Goal: Information Seeking & Learning: Learn about a topic

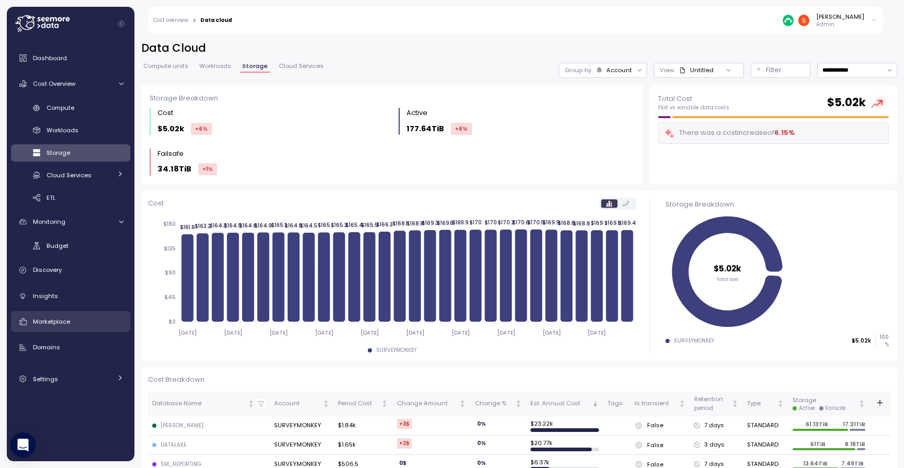
click at [48, 324] on span "Marketplace" at bounding box center [51, 321] width 37 height 8
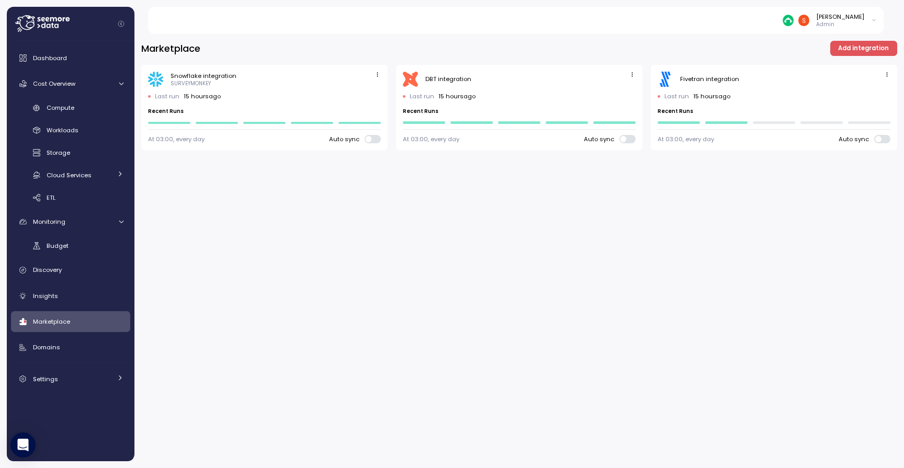
click at [870, 50] on span "Add integration" at bounding box center [863, 48] width 51 height 14
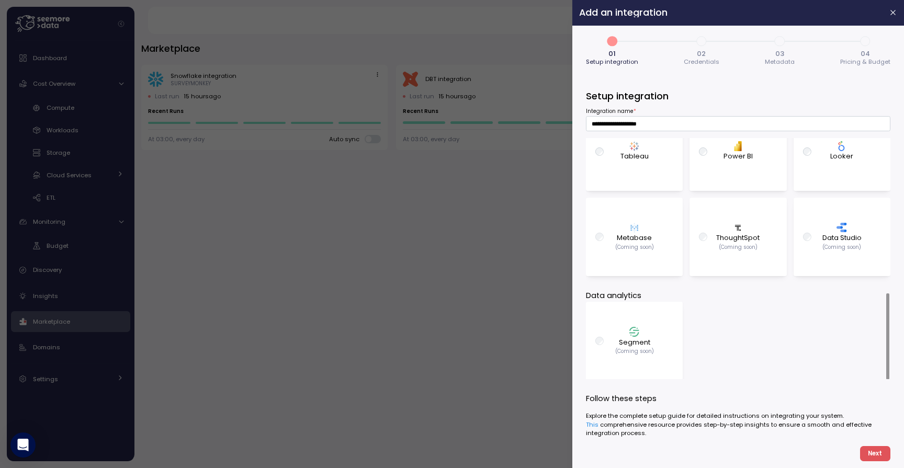
scroll to position [430, 0]
click at [307, 317] on div at bounding box center [452, 234] width 904 height 468
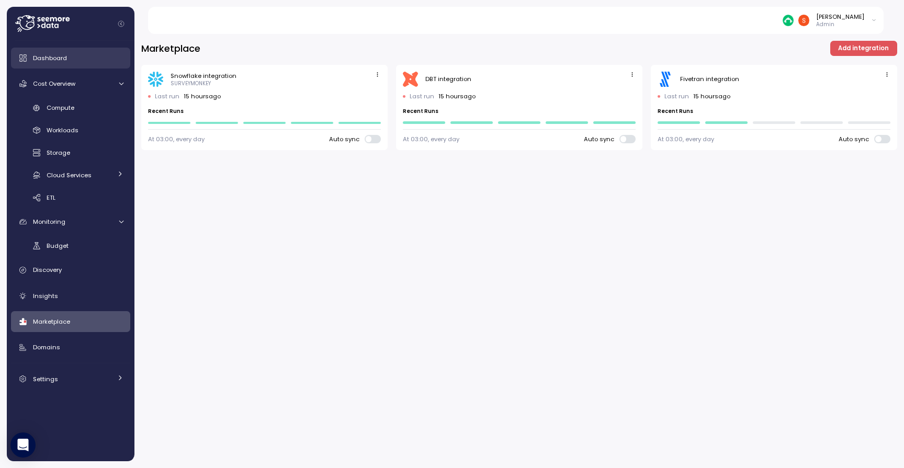
click at [64, 56] on span "Dashboard" at bounding box center [50, 58] width 34 height 8
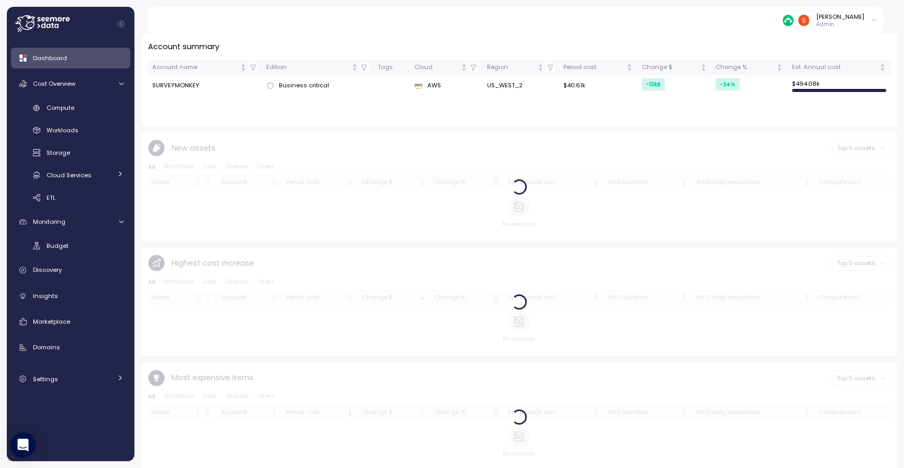
scroll to position [336, 0]
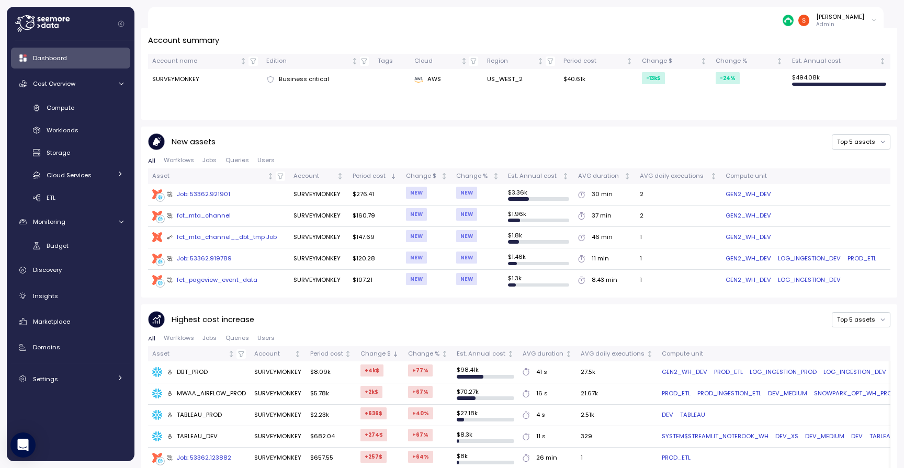
click at [208, 195] on div "Job: 53362.921901" at bounding box center [199, 194] width 64 height 9
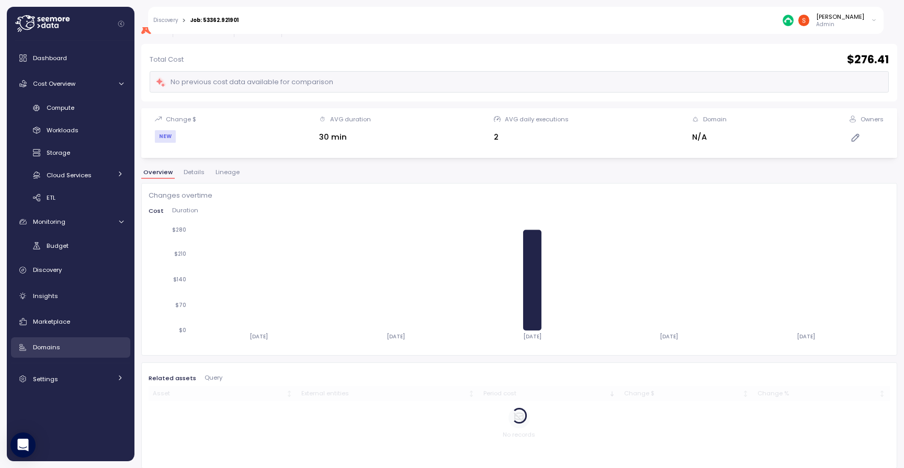
click at [61, 345] on div "Domains" at bounding box center [78, 347] width 90 height 10
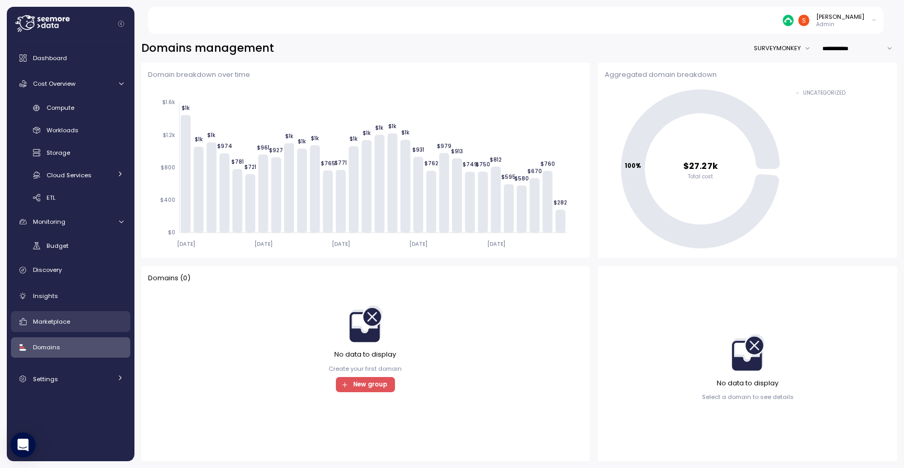
click at [58, 317] on span "Marketplace" at bounding box center [51, 321] width 37 height 8
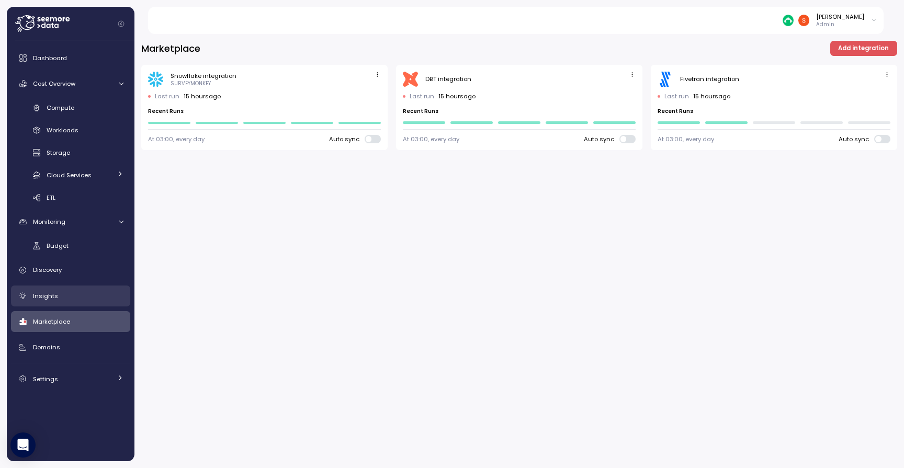
click at [56, 297] on div "Insights" at bounding box center [78, 296] width 90 height 10
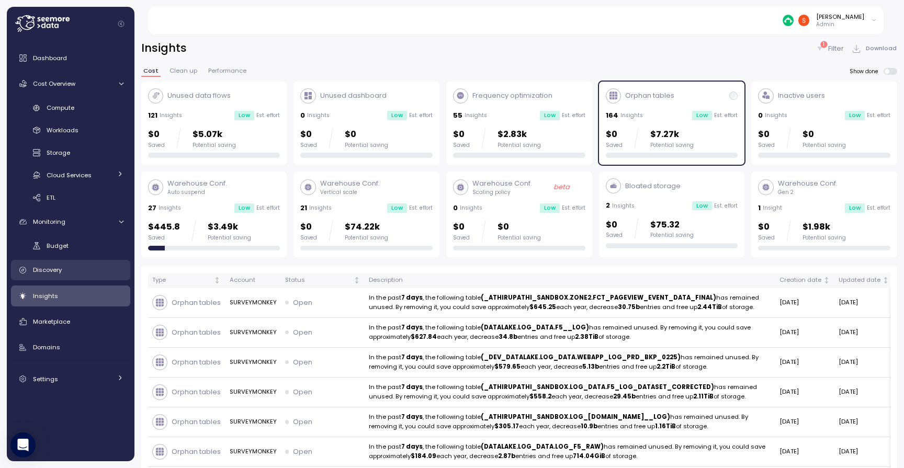
click at [59, 269] on span "Discovery" at bounding box center [47, 270] width 29 height 8
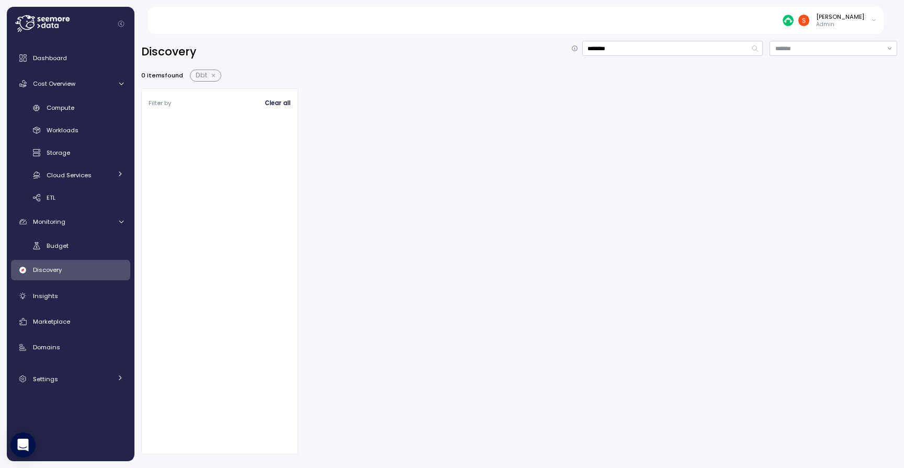
click at [213, 78] on button "button" at bounding box center [214, 76] width 14 height 8
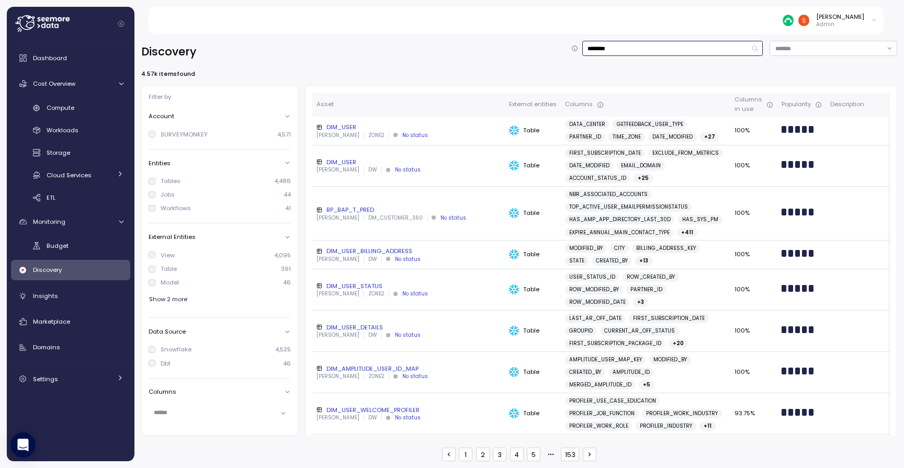
drag, startPoint x: 626, startPoint y: 48, endPoint x: 587, endPoint y: 50, distance: 38.8
click at [587, 50] on input "********" at bounding box center [672, 48] width 181 height 15
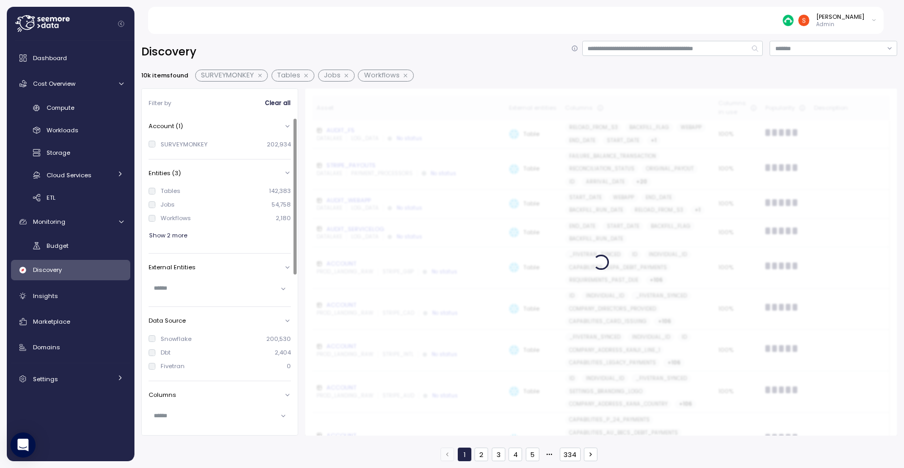
click at [165, 235] on span "Show 2 more" at bounding box center [168, 236] width 38 height 14
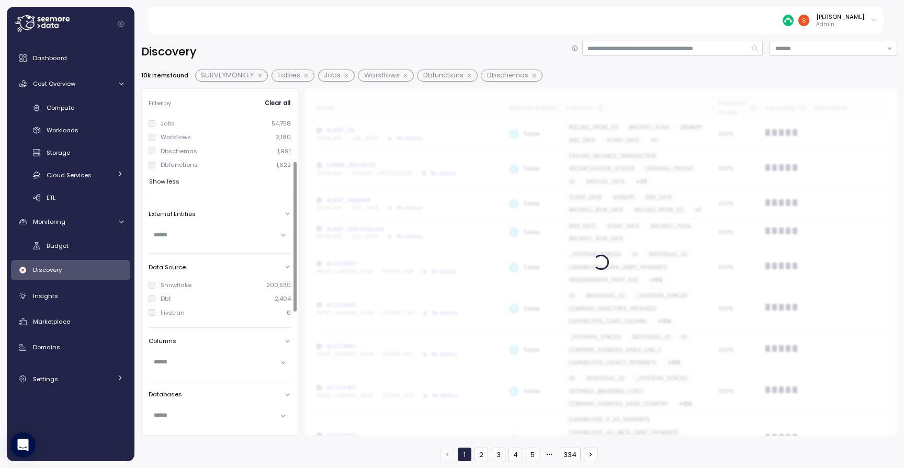
scroll to position [90, 0]
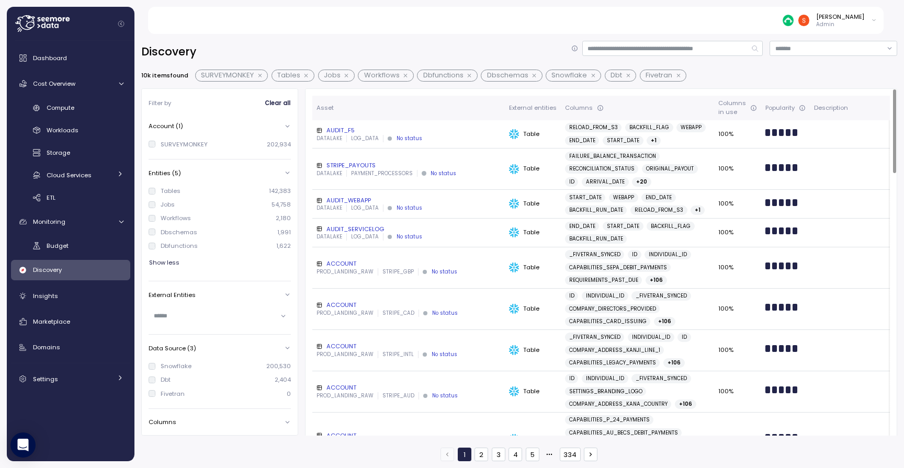
scroll to position [90, 0]
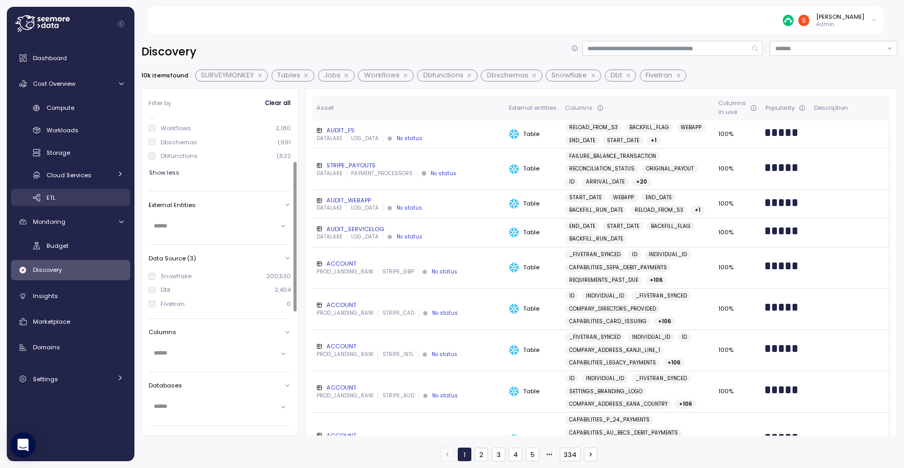
click at [63, 201] on div "ETL" at bounding box center [85, 197] width 77 height 10
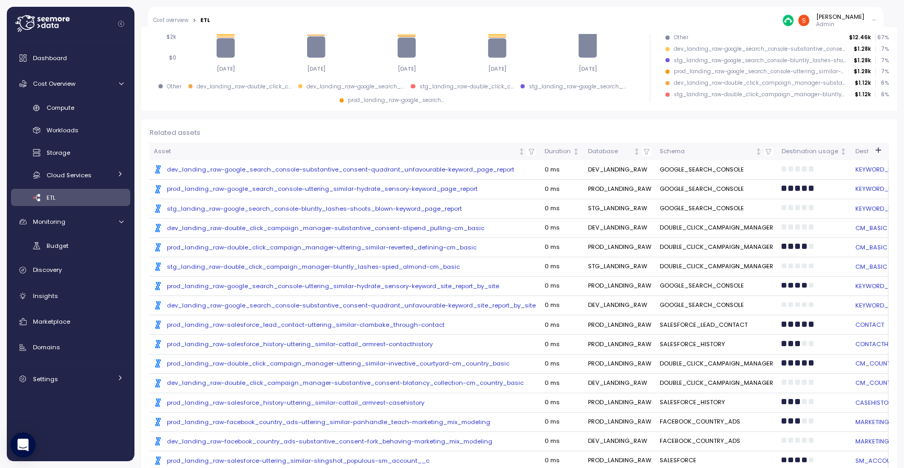
click at [330, 340] on div ".st0{fill:#0073FF;} prod_landing_raw-salesforce_history-uttering_similar-cattai…" at bounding box center [345, 344] width 382 height 8
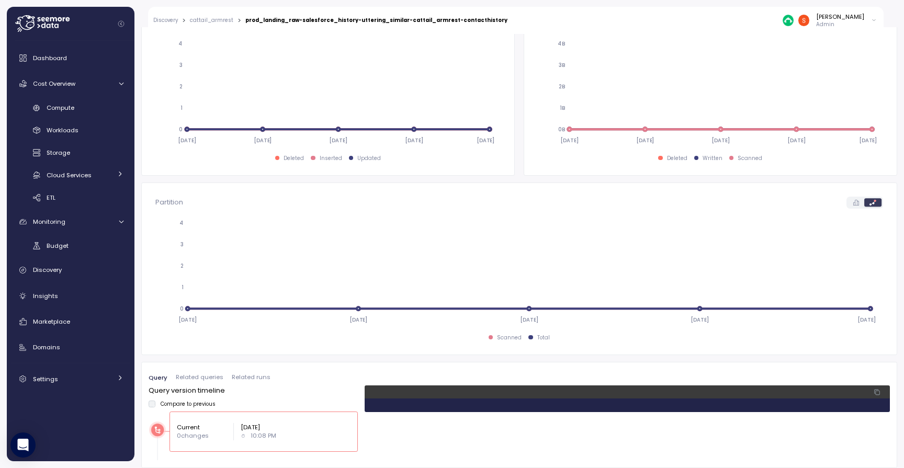
click at [155, 431] on rect at bounding box center [157, 430] width 13 height 13
click at [202, 377] on span "Related queries" at bounding box center [200, 377] width 48 height 6
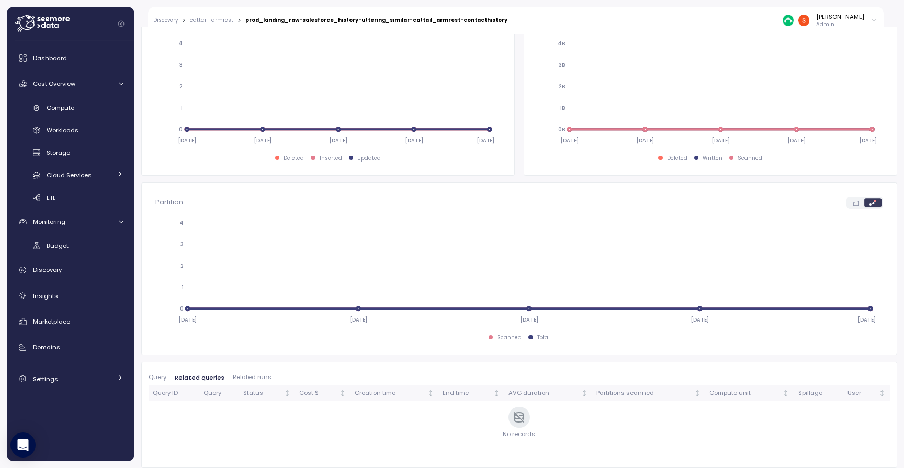
click at [243, 374] on span "Related runs" at bounding box center [252, 377] width 39 height 6
click at [162, 378] on span "Query" at bounding box center [158, 377] width 18 height 6
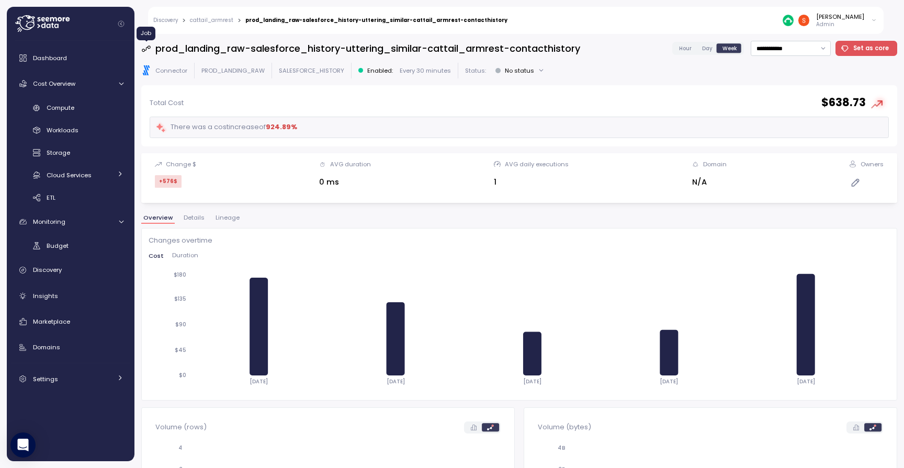
click at [144, 52] on icon at bounding box center [146, 48] width 10 height 10
click at [307, 72] on p "SALESFORCE_HISTORY" at bounding box center [311, 70] width 65 height 8
click at [210, 20] on link "cattail_armrest" at bounding box center [211, 20] width 43 height 5
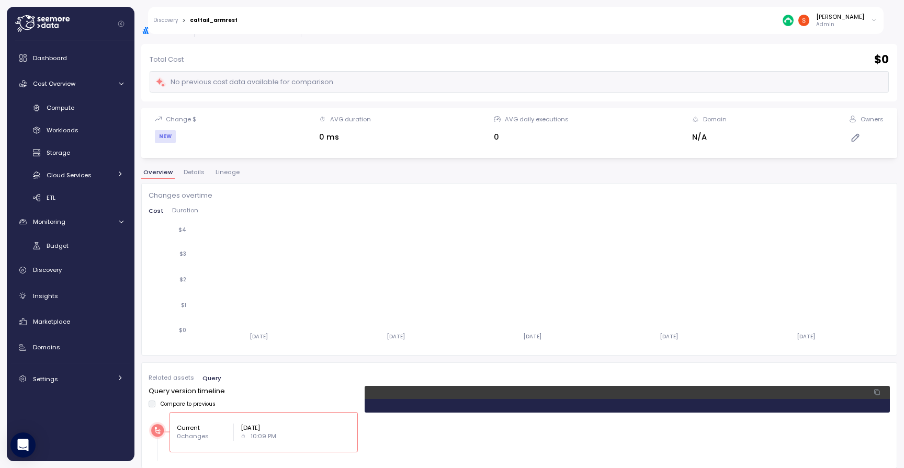
click at [156, 377] on span "Related assets" at bounding box center [171, 378] width 45 height 6
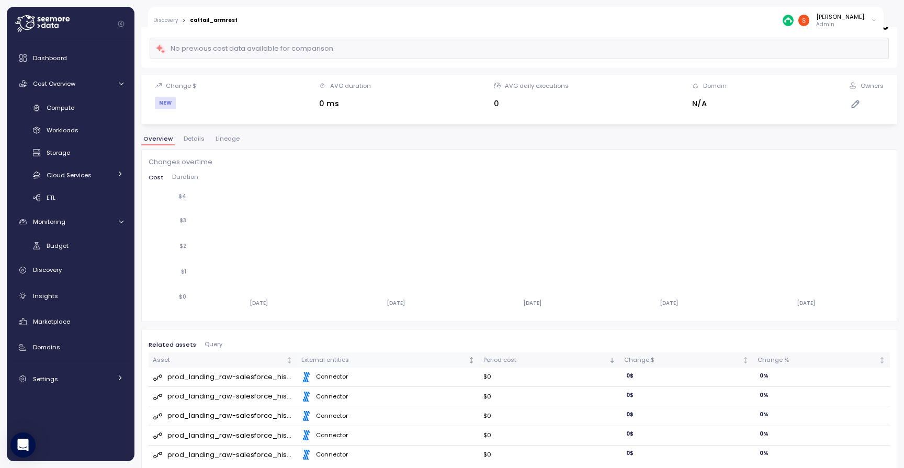
scroll to position [74, 0]
click at [156, 377] on icon at bounding box center [158, 378] width 10 height 10
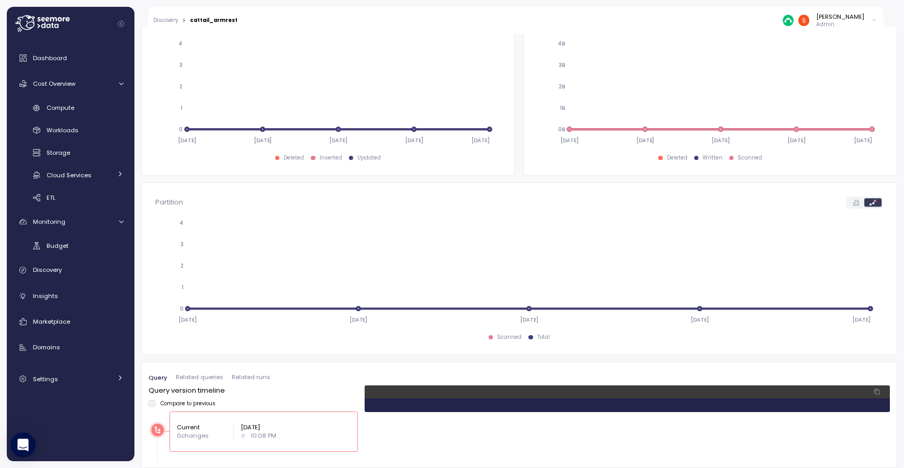
scroll to position [400, 0]
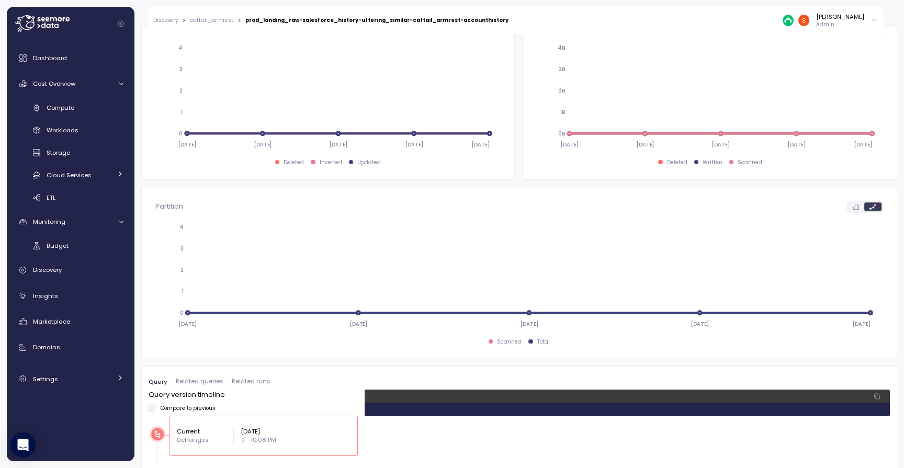
click at [552, 413] on pre "1" at bounding box center [626, 410] width 525 height 14
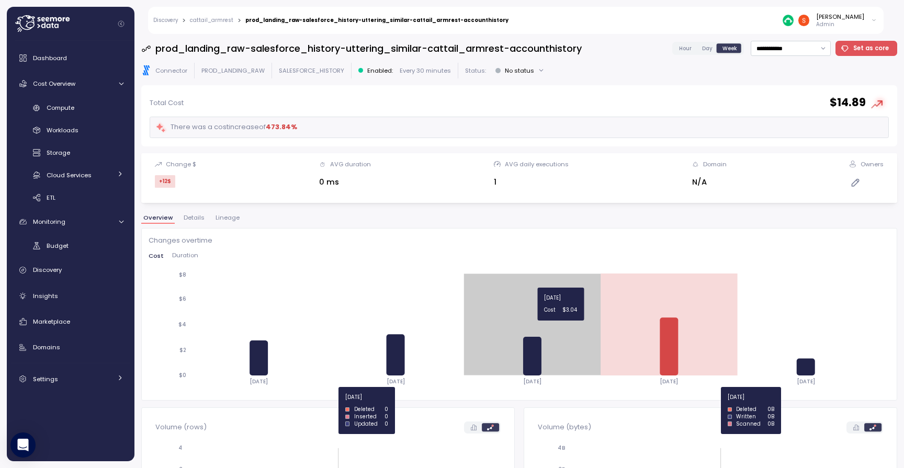
scroll to position [0, 0]
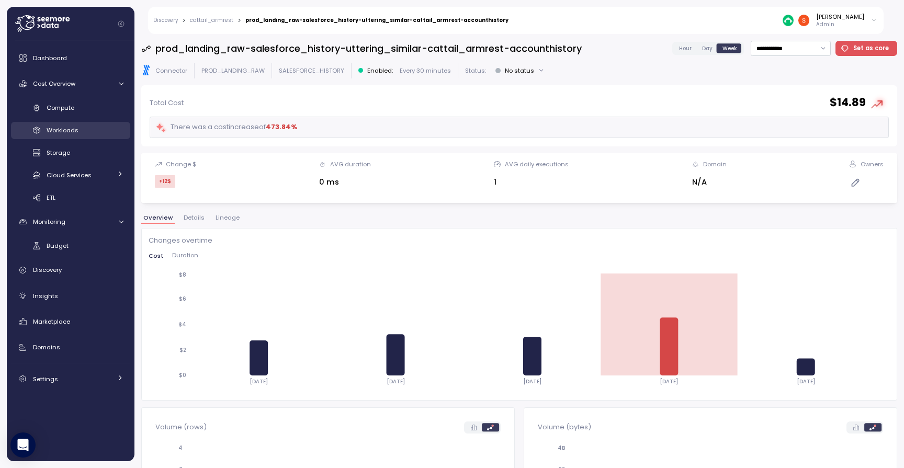
click at [79, 135] on link "Workloads" at bounding box center [70, 130] width 119 height 17
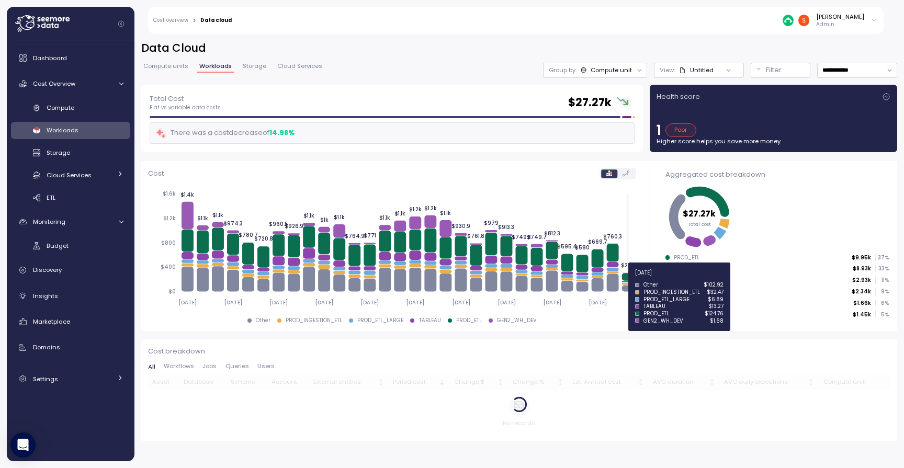
click at [628, 279] on icon at bounding box center [627, 277] width 12 height 8
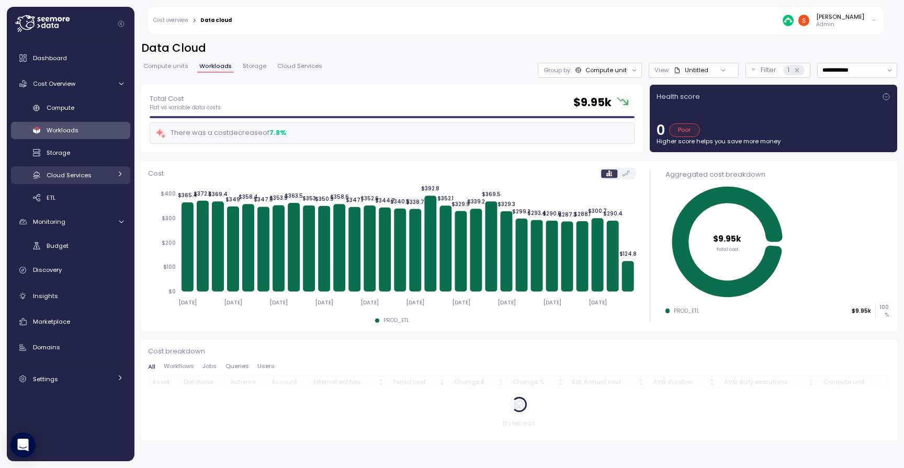
click at [116, 173] on link "Cloud Services" at bounding box center [70, 174] width 119 height 17
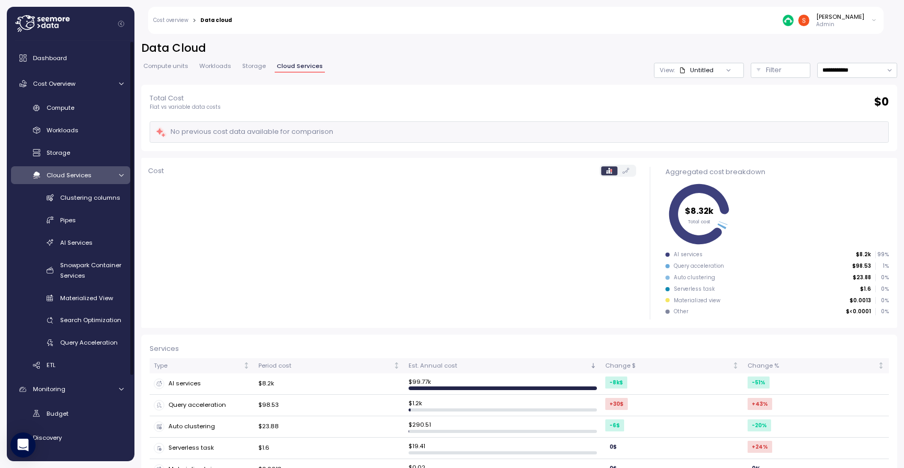
click at [116, 173] on div at bounding box center [120, 175] width 10 height 7
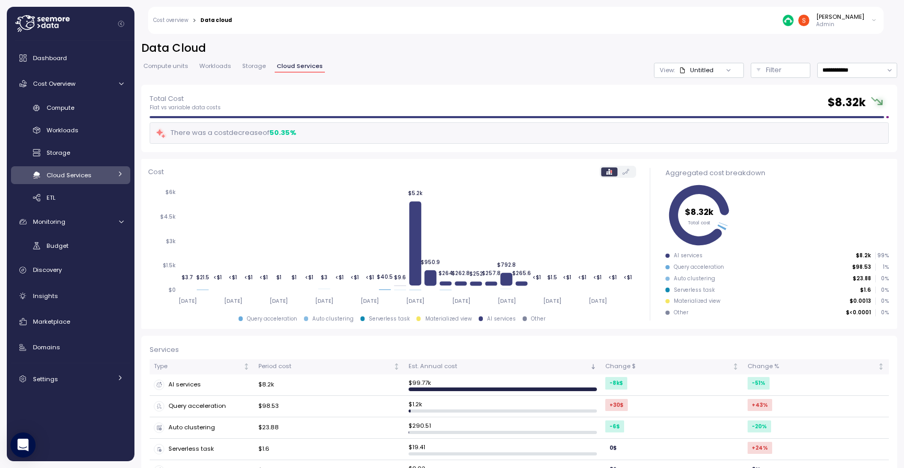
click at [118, 177] on icon at bounding box center [120, 173] width 7 height 7
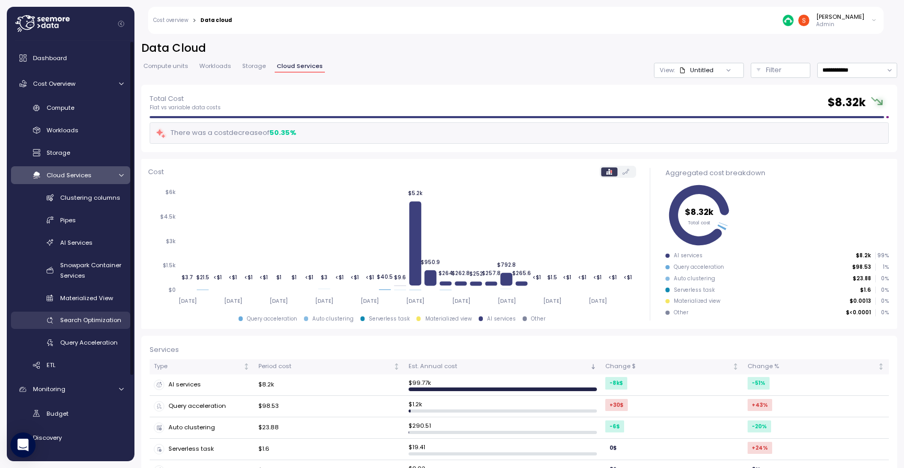
click at [85, 319] on span "Search Optimization" at bounding box center [90, 320] width 61 height 8
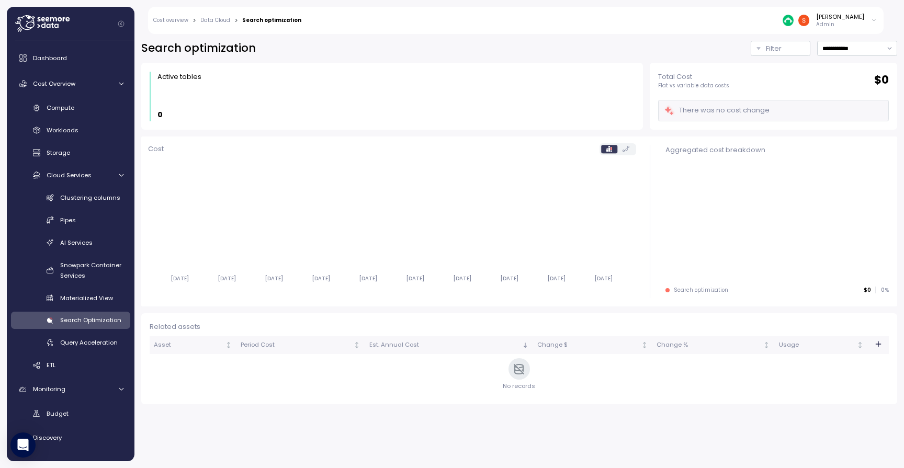
click at [766, 46] on p "Filter" at bounding box center [774, 48] width 16 height 10
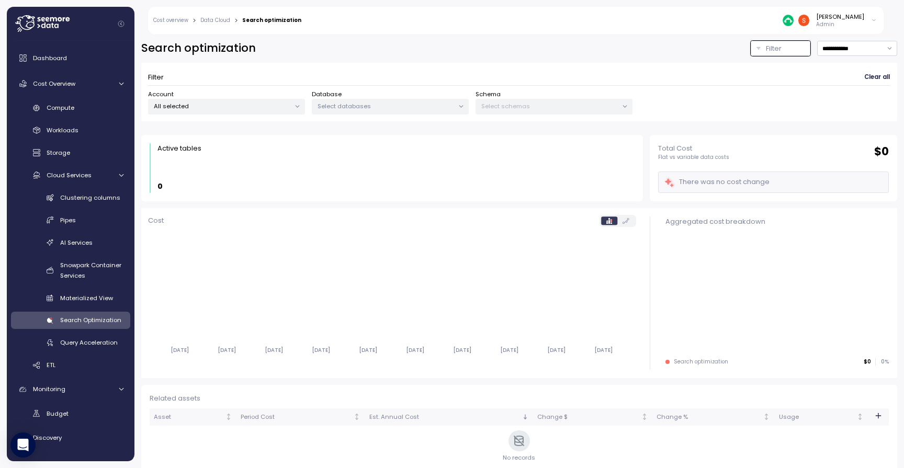
click at [298, 103] on icon at bounding box center [297, 106] width 7 height 7
click at [78, 295] on span "Materialized View" at bounding box center [86, 298] width 53 height 8
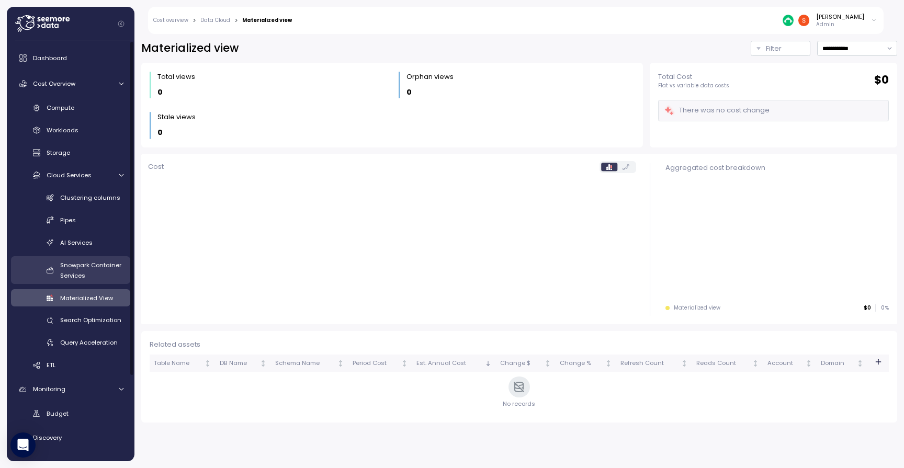
click at [83, 274] on span "Snowpark Container Services" at bounding box center [90, 270] width 61 height 19
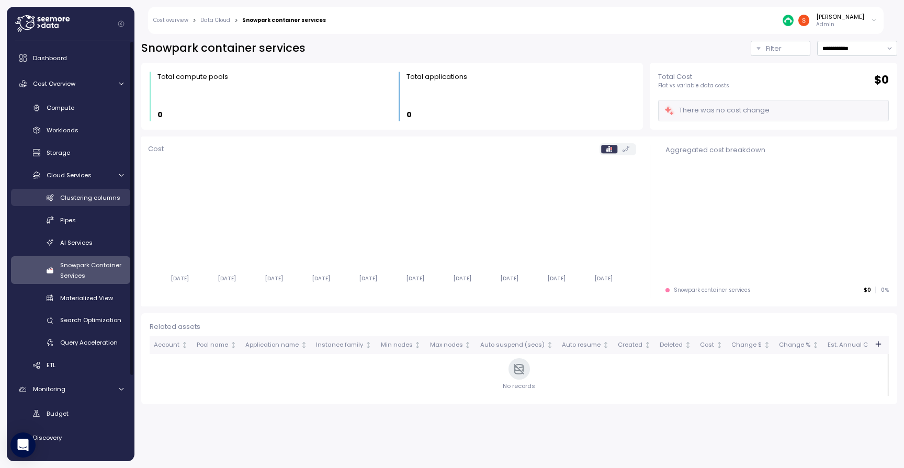
click at [83, 193] on span "Clustering columns" at bounding box center [90, 197] width 60 height 8
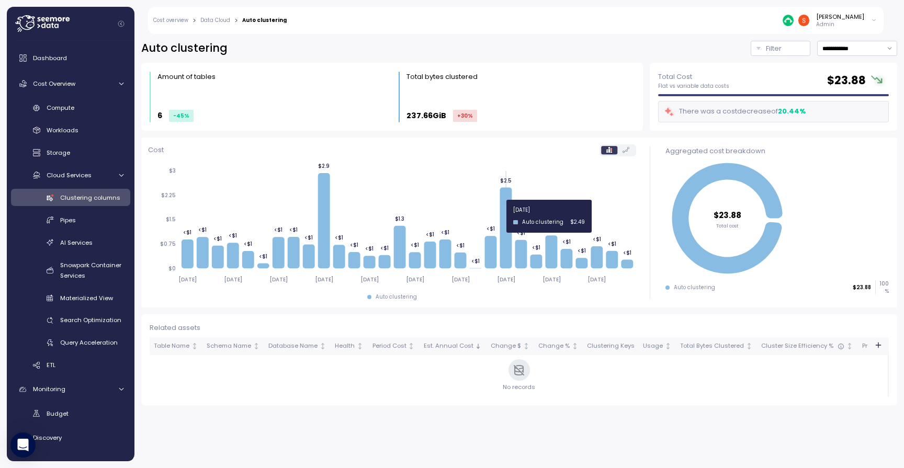
click at [507, 216] on icon at bounding box center [506, 227] width 12 height 81
click at [505, 201] on icon at bounding box center [506, 227] width 12 height 81
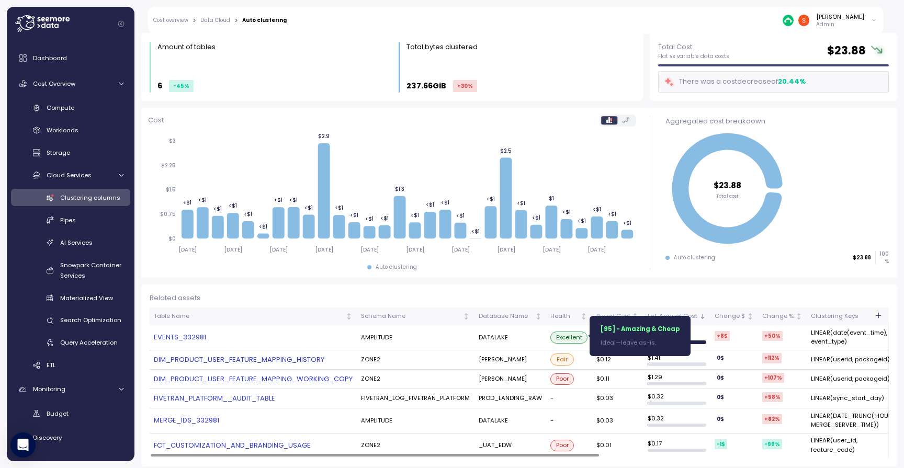
scroll to position [29, 0]
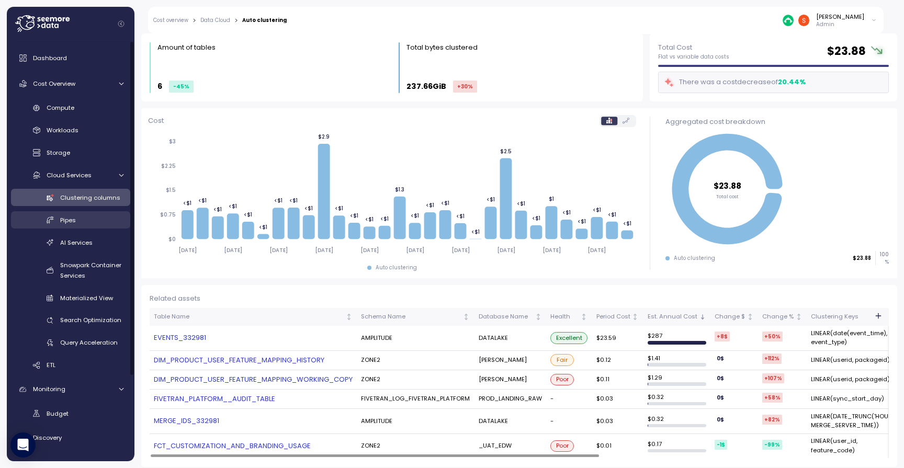
click at [72, 219] on span "Pipes" at bounding box center [68, 220] width 16 height 8
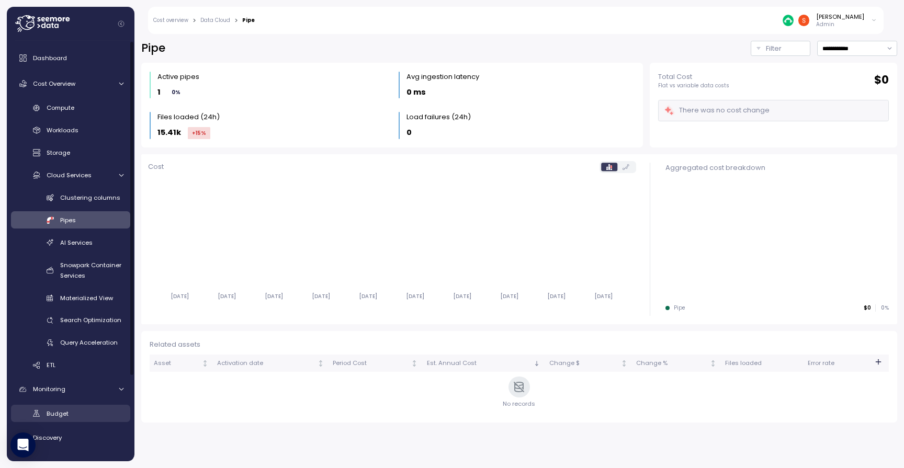
click at [62, 419] on link "Budget" at bounding box center [70, 413] width 119 height 17
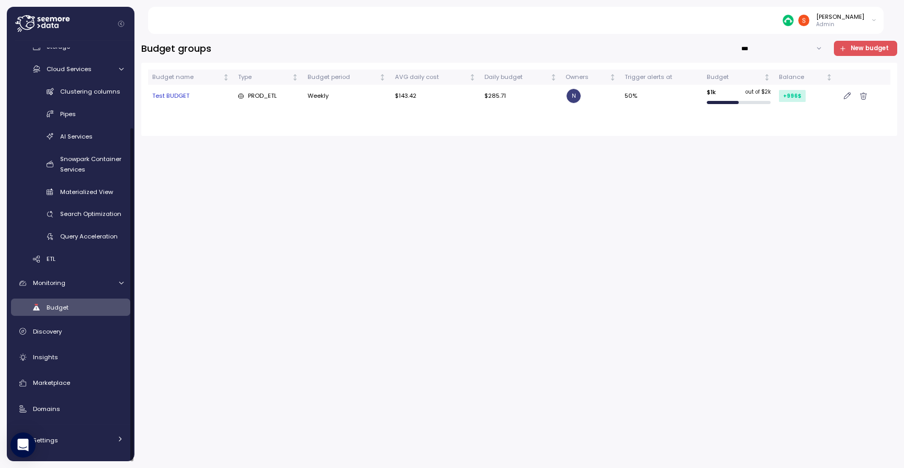
scroll to position [106, 0]
click at [60, 352] on div "Insights" at bounding box center [78, 357] width 90 height 10
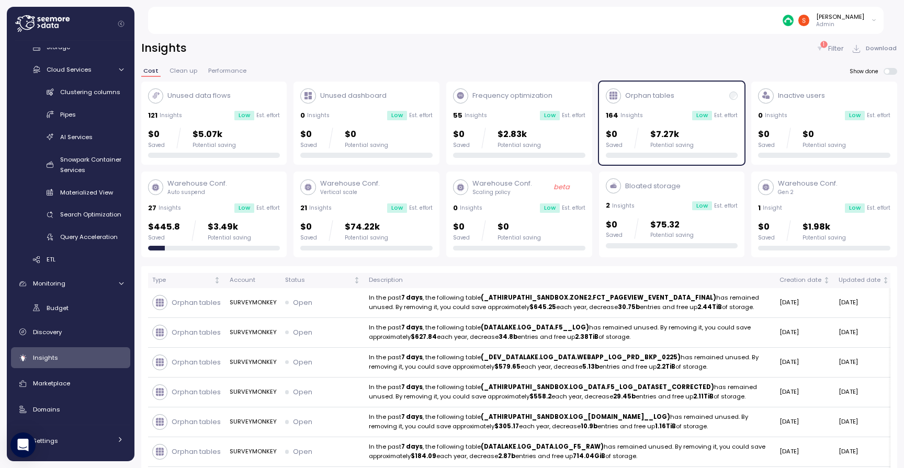
click at [157, 93] on icon at bounding box center [156, 96] width 8 height 8
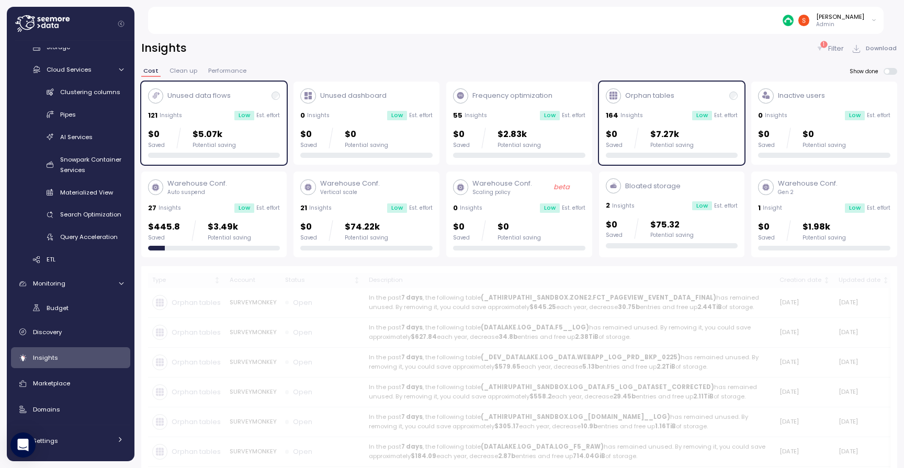
click at [201, 110] on div "121 Insights Low Est. effort" at bounding box center [214, 115] width 132 height 10
click at [209, 97] on p "Unused data flows" at bounding box center [198, 95] width 63 height 10
click at [227, 98] on p "Unused data flows" at bounding box center [198, 95] width 63 height 10
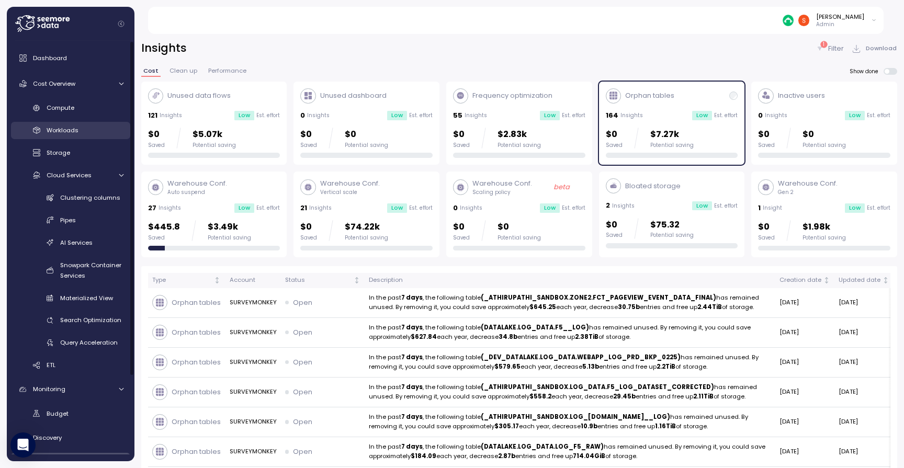
click at [65, 131] on span "Workloads" at bounding box center [63, 130] width 32 height 8
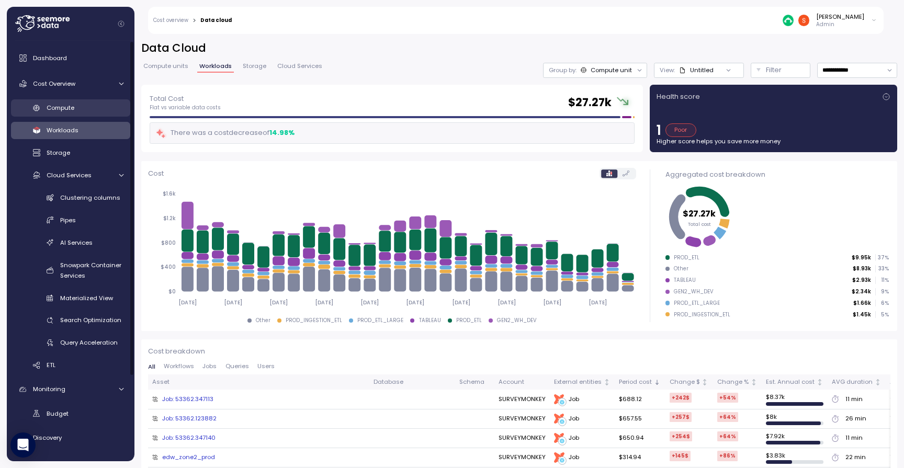
click at [69, 105] on span "Compute" at bounding box center [61, 108] width 28 height 8
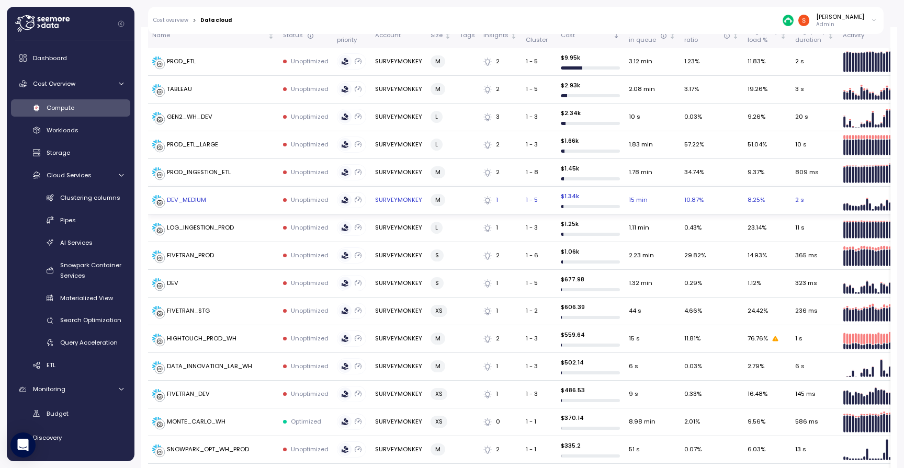
scroll to position [267, 0]
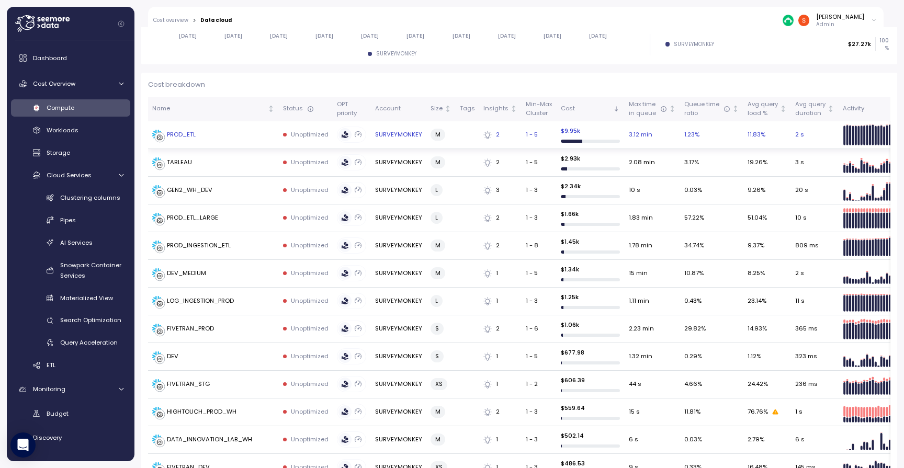
click at [185, 131] on div "PROD_ETL" at bounding box center [181, 134] width 29 height 9
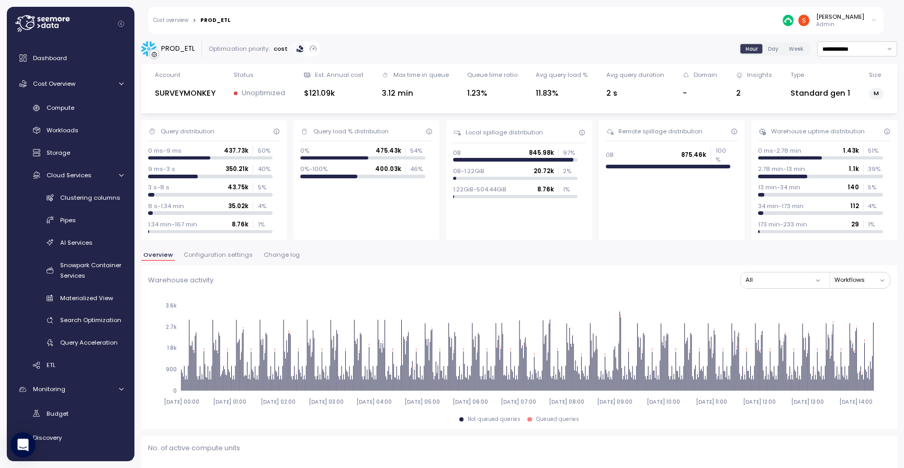
click at [211, 253] on span "Configuration settings" at bounding box center [218, 255] width 69 height 6
click at [227, 255] on span "Configuration settings" at bounding box center [218, 255] width 69 height 6
